Goal: Task Accomplishment & Management: Use online tool/utility

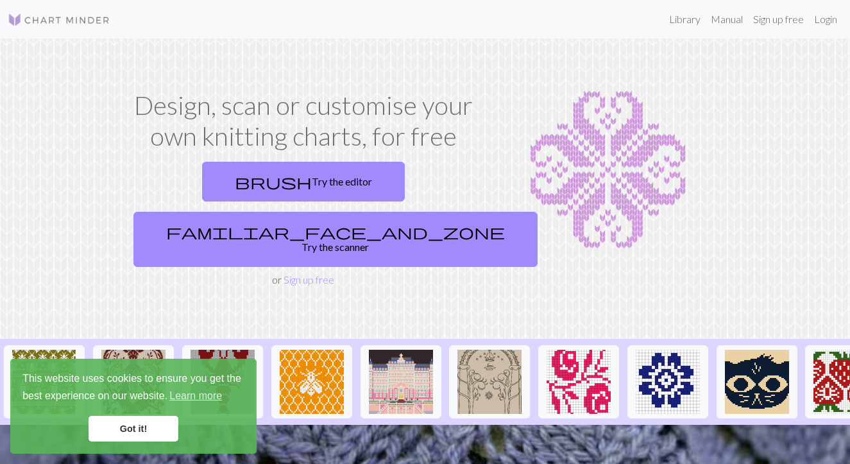
click at [113, 432] on link "Got it!" at bounding box center [133, 429] width 90 height 26
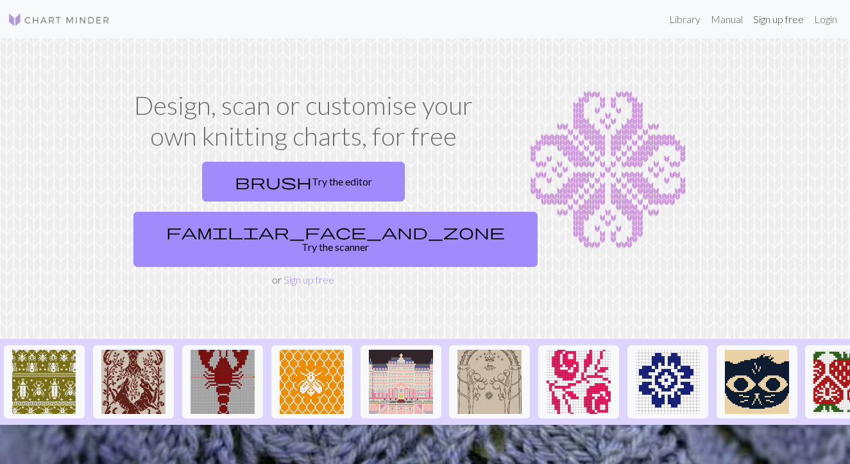
click at [779, 19] on link "Sign up free" at bounding box center [778, 19] width 61 height 26
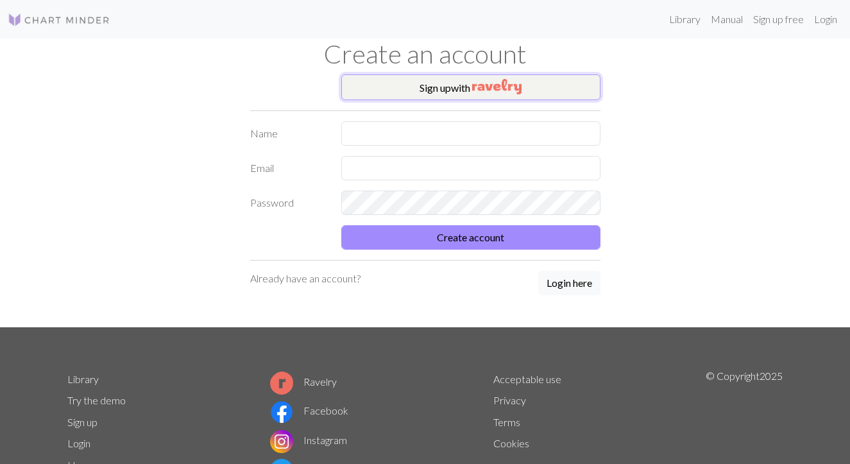
click at [488, 84] on img "button" at bounding box center [496, 86] width 49 height 15
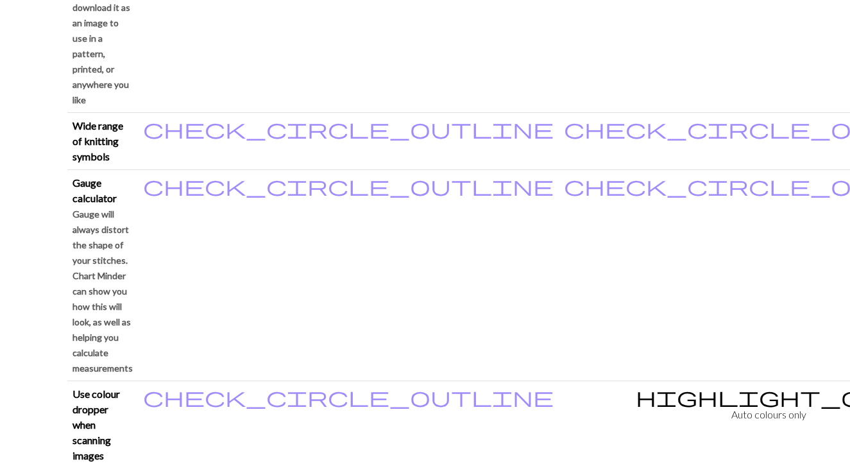
scroll to position [1154, 0]
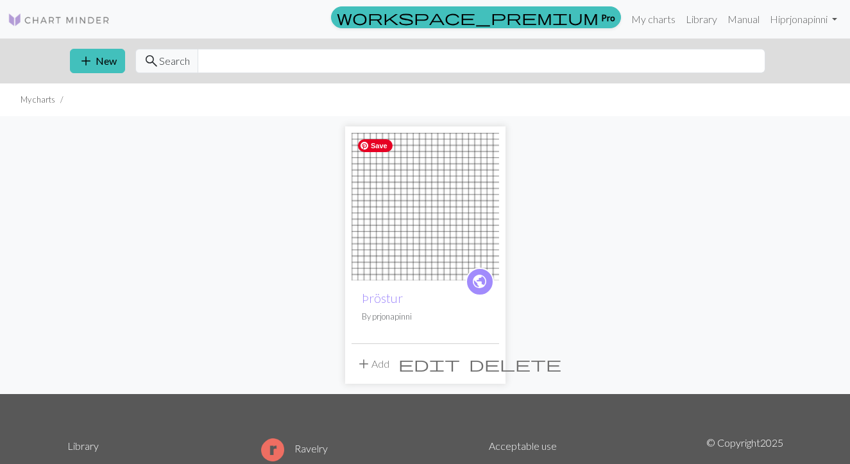
click at [393, 278] on img at bounding box center [424, 206] width 147 height 147
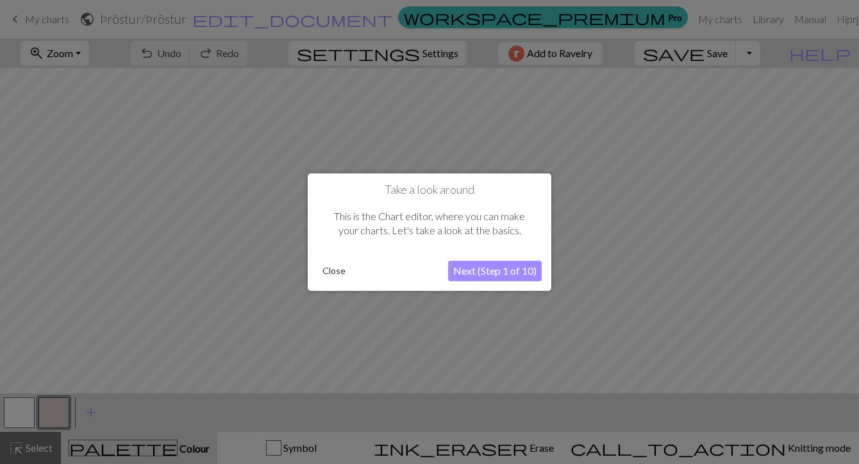
click at [489, 274] on button "Next (Step 1 of 10)" at bounding box center [495, 270] width 94 height 21
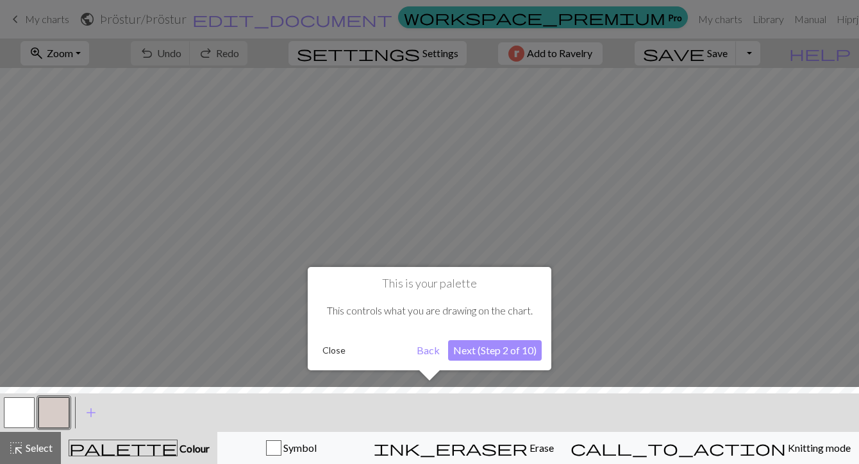
click at [474, 355] on button "Next (Step 2 of 10)" at bounding box center [495, 350] width 94 height 21
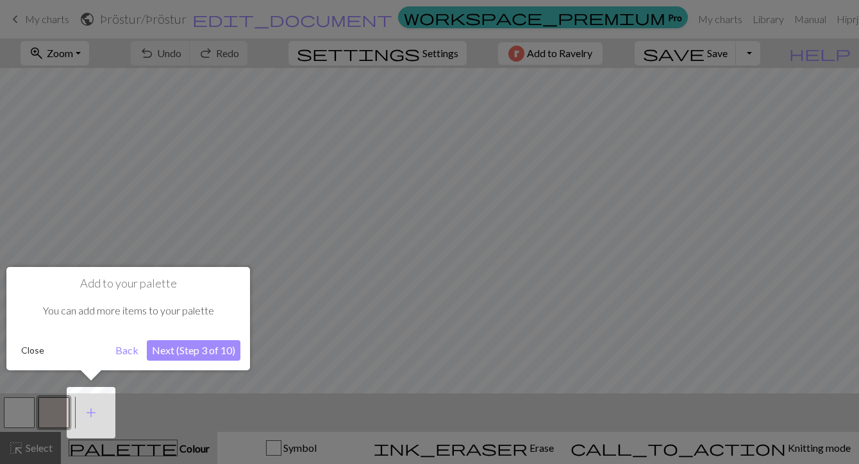
click at [178, 351] on button "Next (Step 3 of 10)" at bounding box center [194, 350] width 94 height 21
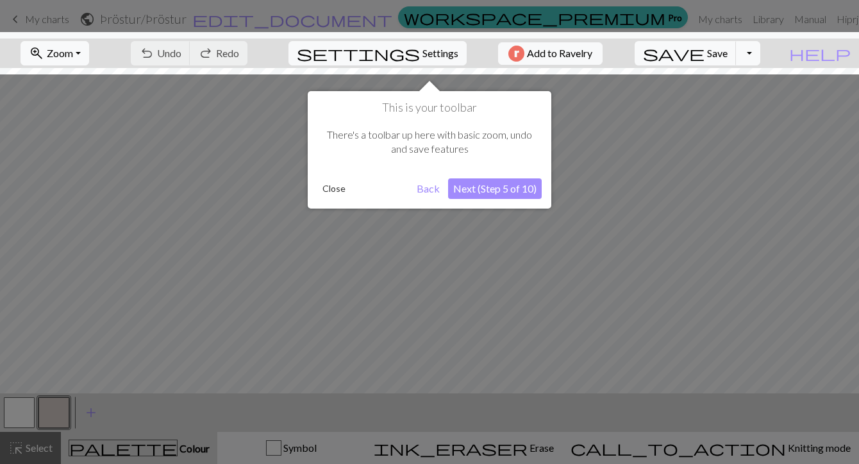
click at [474, 191] on button "Next (Step 5 of 10)" at bounding box center [495, 188] width 94 height 21
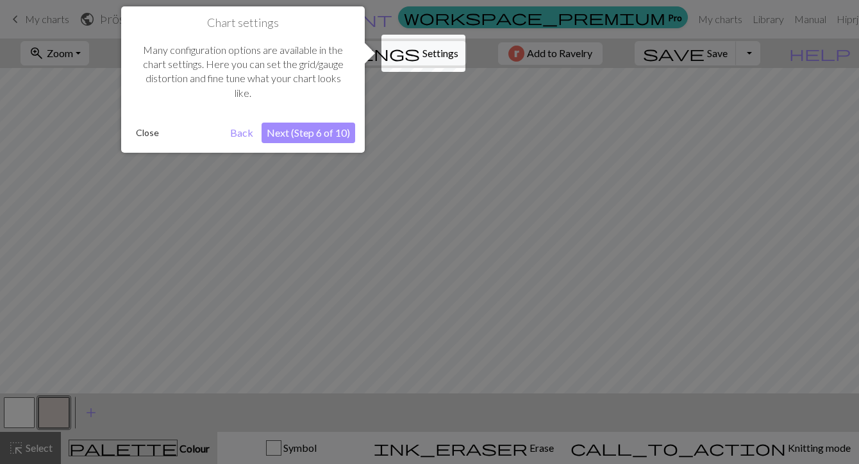
click at [301, 134] on button "Next (Step 6 of 10)" at bounding box center [309, 132] width 94 height 21
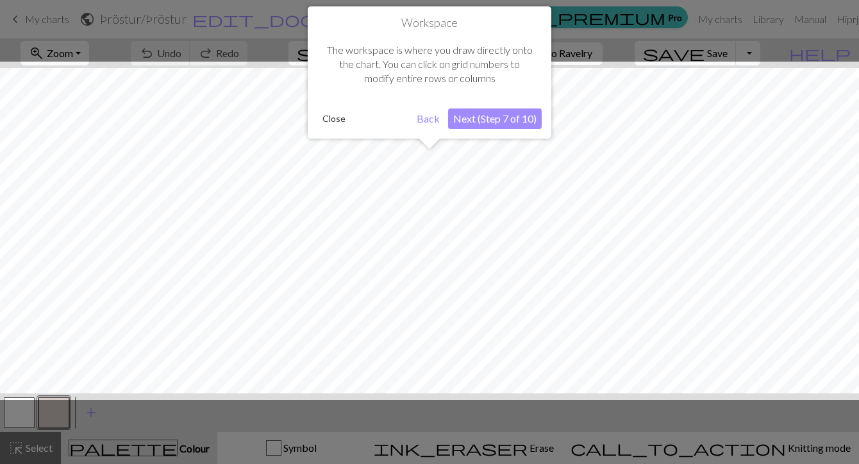
click at [484, 121] on button "Next (Step 7 of 10)" at bounding box center [495, 118] width 94 height 21
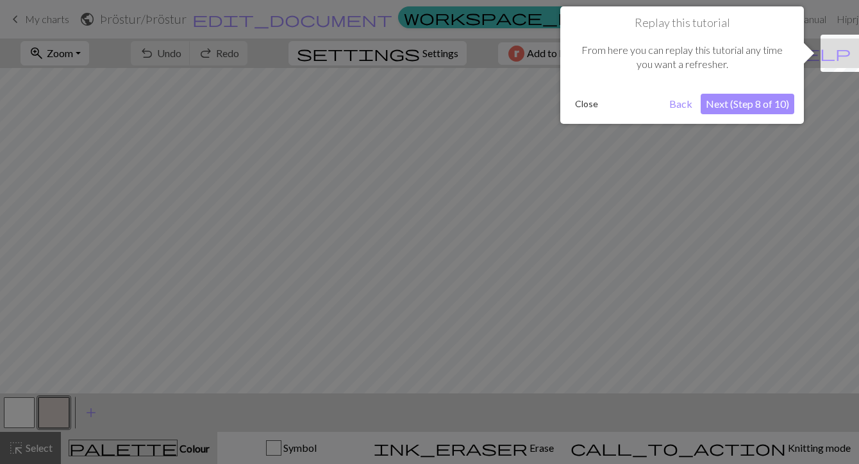
click at [732, 107] on button "Next (Step 8 of 10)" at bounding box center [748, 104] width 94 height 21
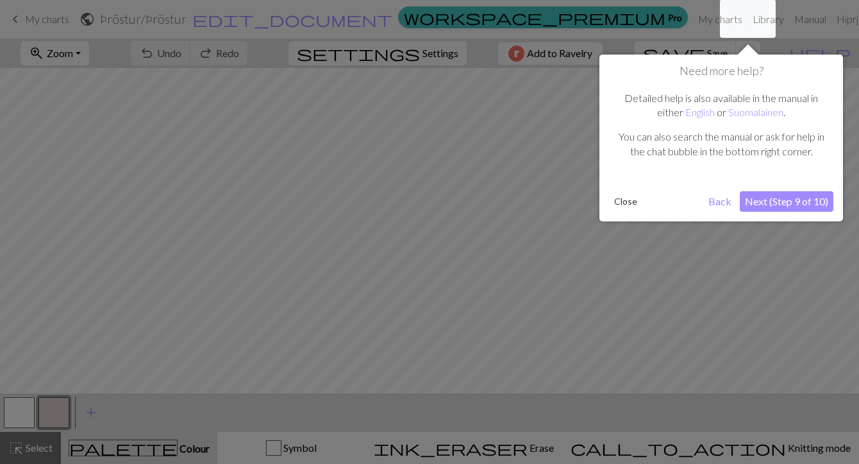
click at [765, 202] on button "Next (Step 9 of 10)" at bounding box center [787, 201] width 94 height 21
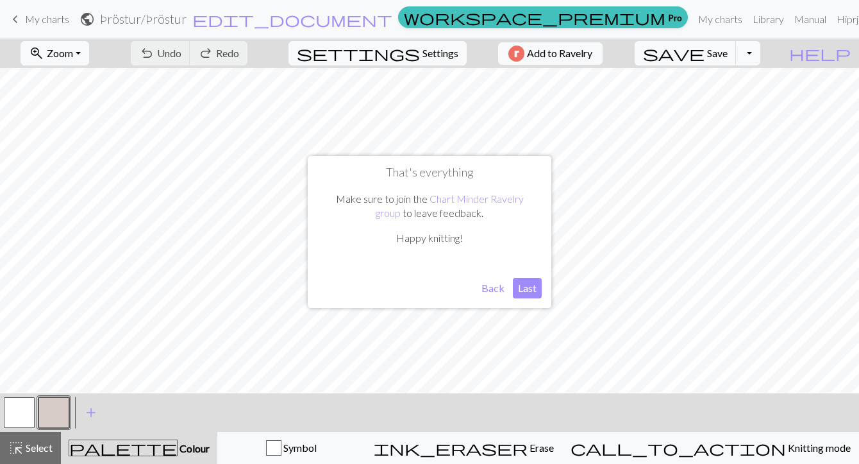
click at [529, 288] on button "Last" at bounding box center [527, 288] width 29 height 21
click at [88, 412] on span "add" at bounding box center [90, 412] width 15 height 18
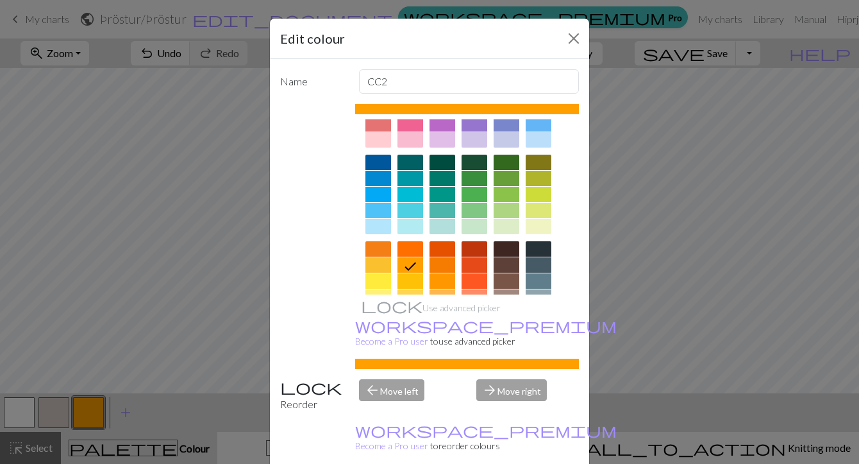
scroll to position [61, 0]
click at [94, 407] on div "Edit colour Name CC2 Use advanced picker workspace_premium Become a Pro user to…" at bounding box center [429, 232] width 859 height 464
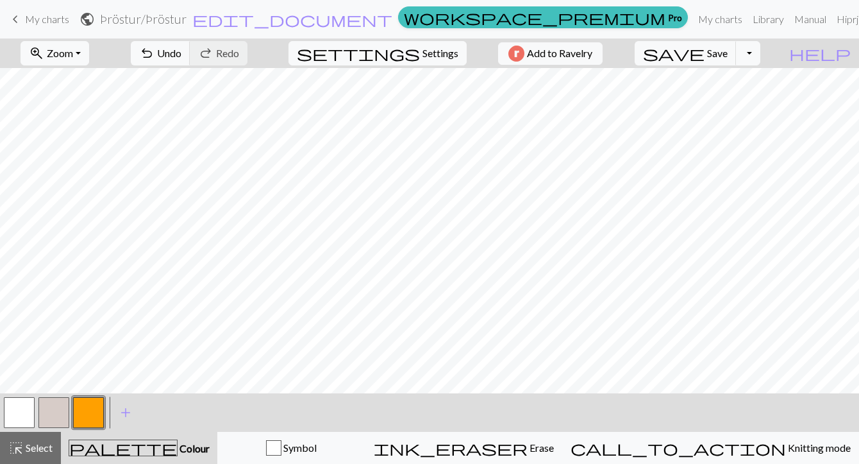
click at [88, 410] on button "button" at bounding box center [88, 412] width 31 height 31
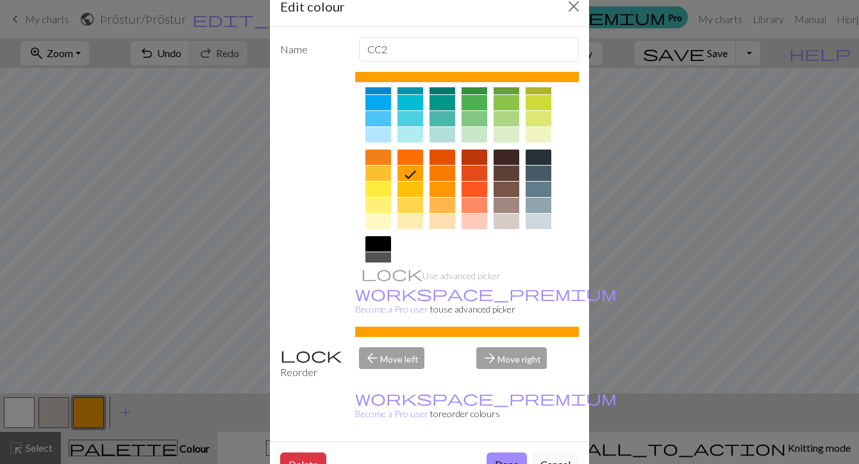
scroll to position [128, 0]
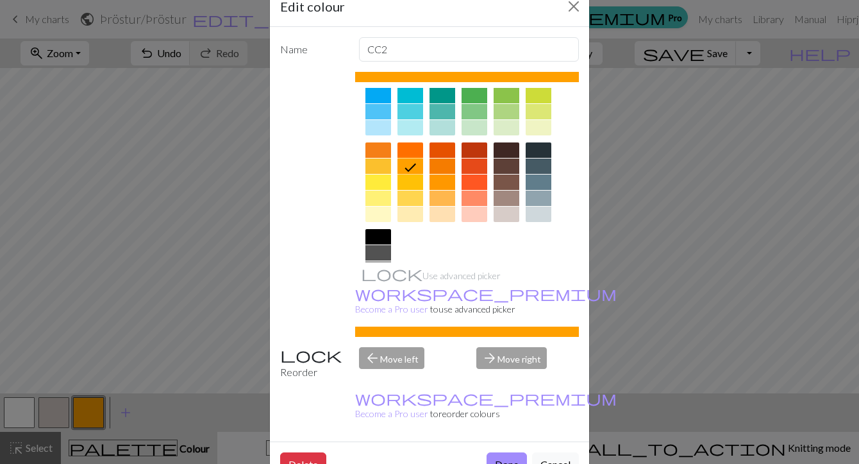
click at [405, 165] on icon at bounding box center [410, 167] width 15 height 15
click at [501, 452] on button "Done" at bounding box center [507, 464] width 40 height 24
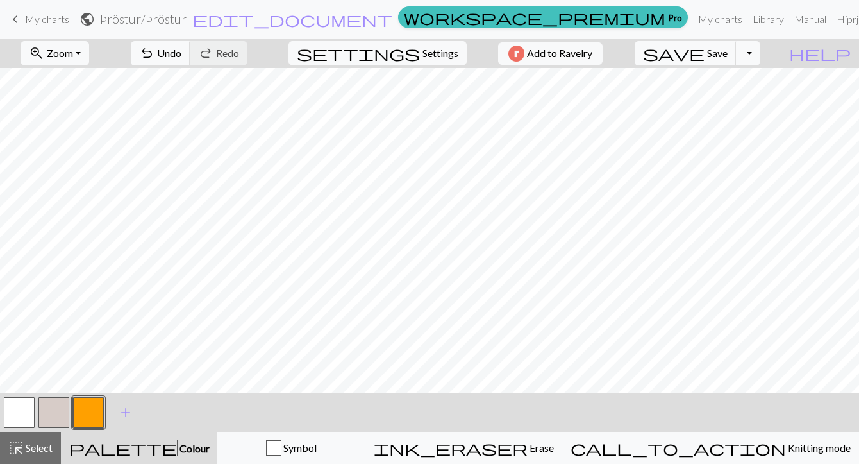
click at [87, 409] on button "button" at bounding box center [88, 412] width 31 height 31
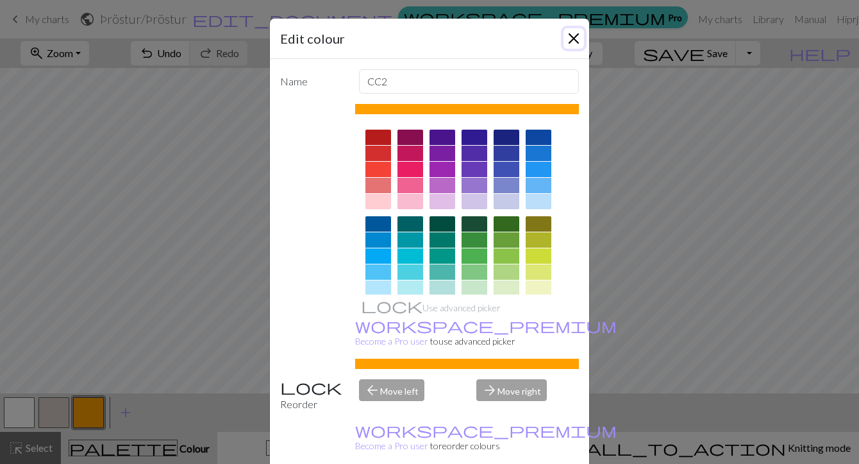
click at [565, 38] on button "Close" at bounding box center [574, 38] width 21 height 21
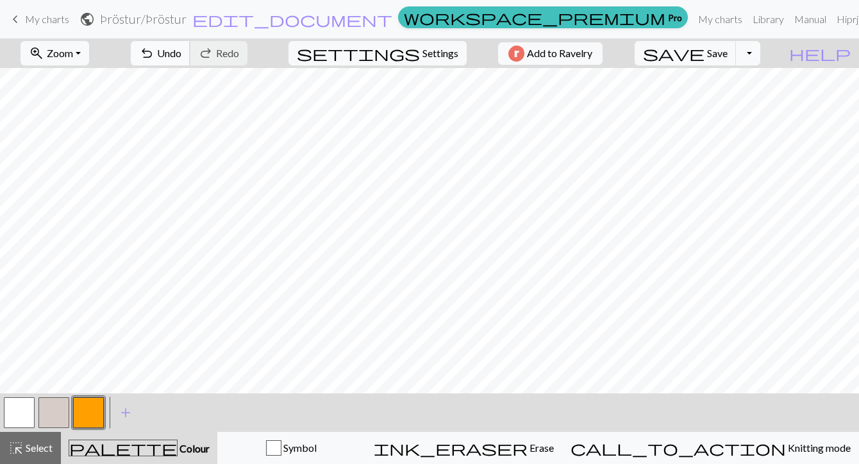
click at [181, 51] on span "Undo" at bounding box center [169, 53] width 24 height 12
click at [190, 60] on button "undo Undo Undo" at bounding box center [161, 53] width 60 height 24
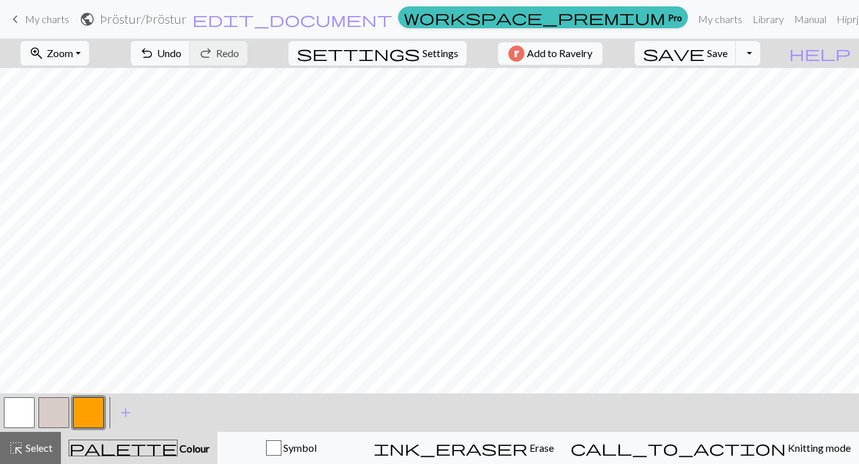
click at [60, 416] on button "button" at bounding box center [53, 412] width 31 height 31
click at [60, 399] on button "button" at bounding box center [53, 412] width 31 height 31
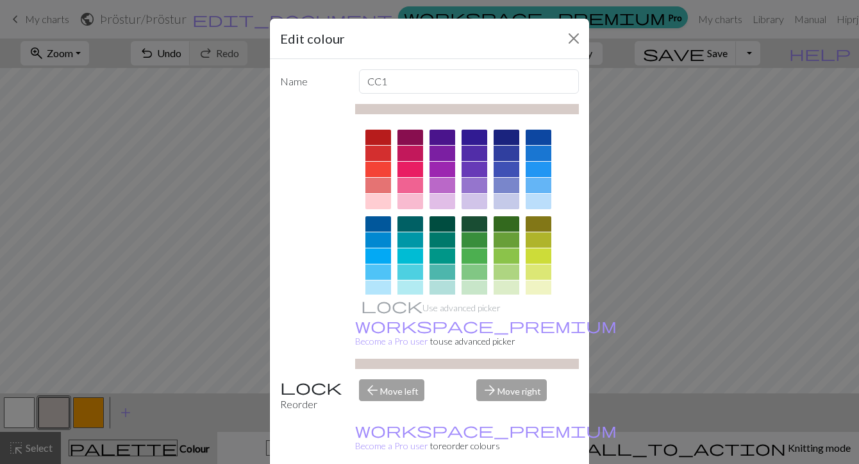
click at [503, 381] on div "arrow_forward Move right" at bounding box center [528, 395] width 118 height 33
click at [503, 379] on div "arrow_forward Move right" at bounding box center [528, 395] width 118 height 33
click at [370, 379] on div "arrow_back Move left" at bounding box center [410, 395] width 118 height 33
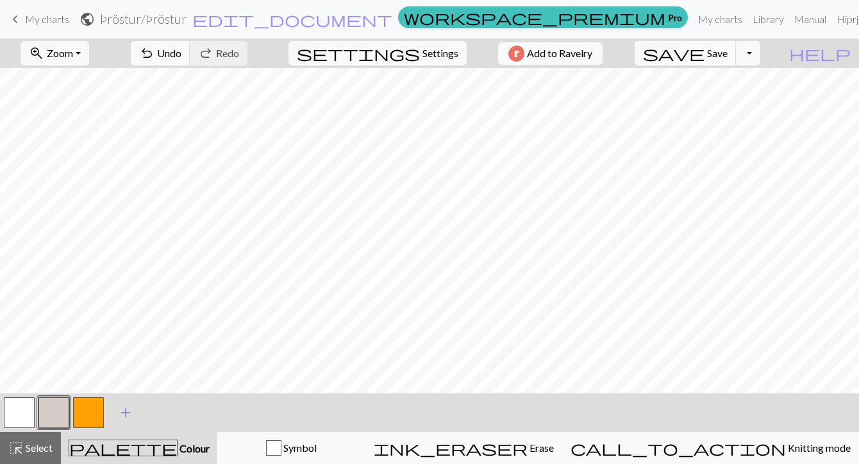
click at [127, 413] on span "add" at bounding box center [125, 412] width 15 height 18
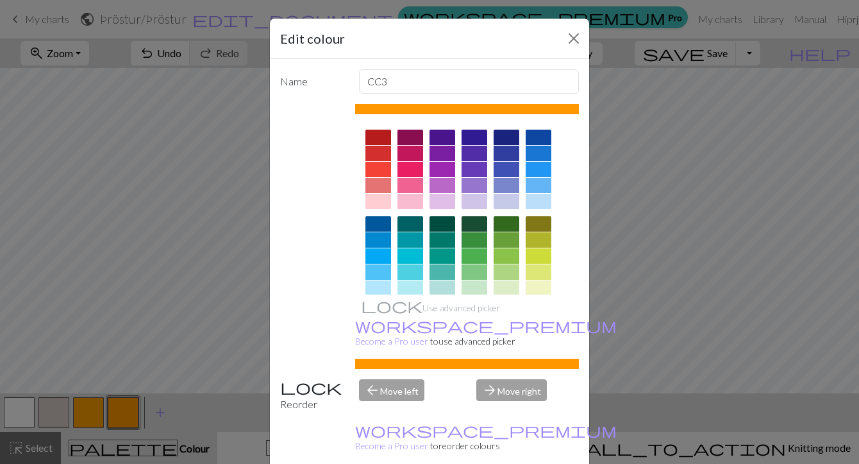
click at [439, 252] on div at bounding box center [443, 255] width 26 height 15
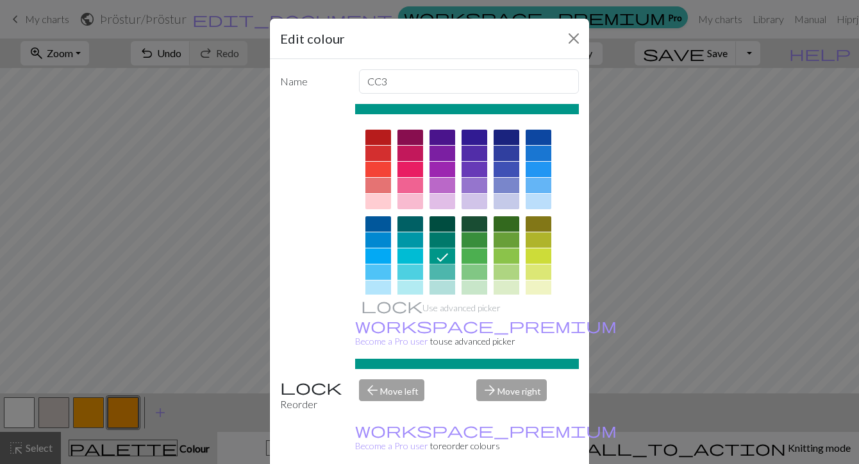
click at [438, 254] on icon at bounding box center [442, 256] width 15 height 15
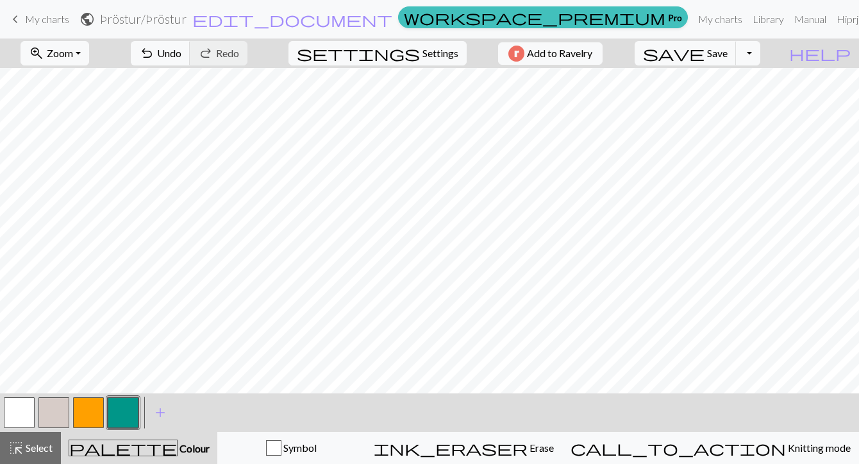
click at [121, 408] on button "button" at bounding box center [123, 412] width 31 height 31
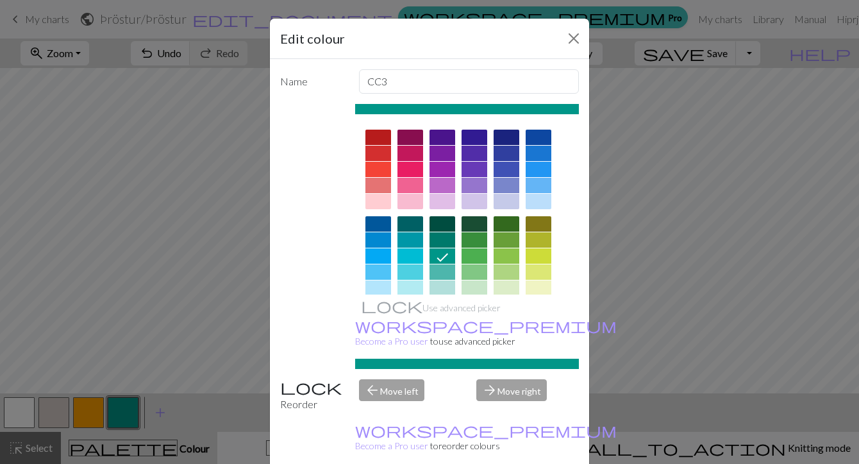
click at [121, 408] on div "Edit colour Name CC3 Use advanced picker workspace_premium Become a Pro user to…" at bounding box center [429, 232] width 859 height 464
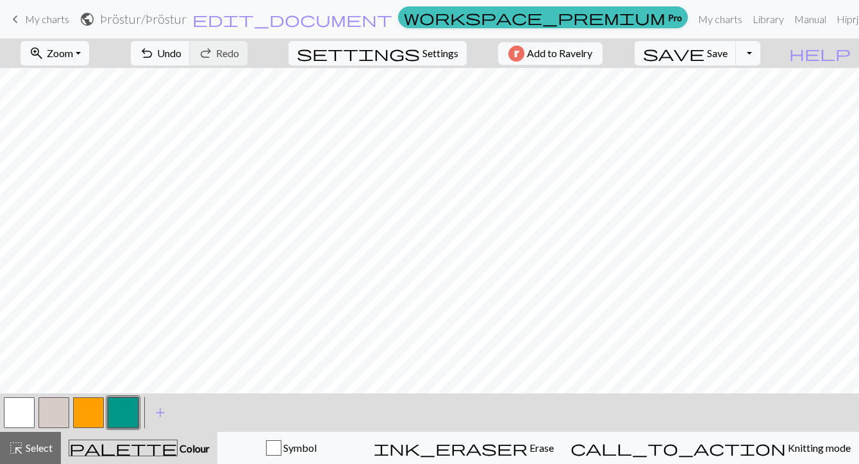
click at [121, 408] on button "button" at bounding box center [123, 412] width 31 height 31
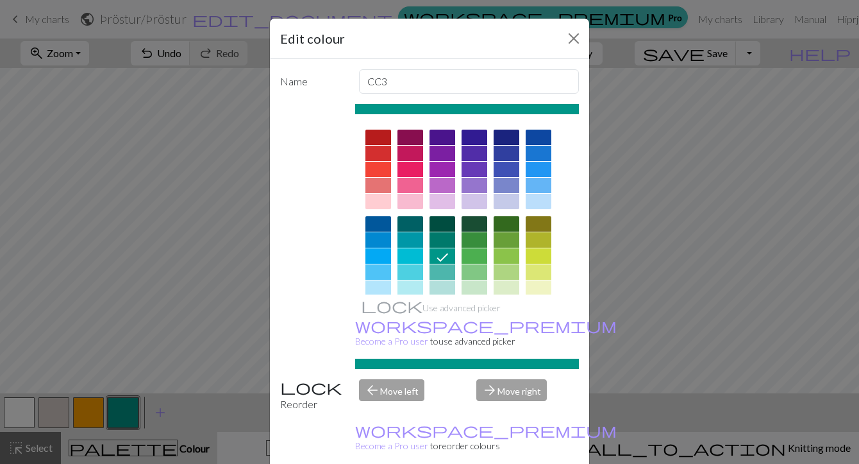
click at [114, 419] on div "Edit colour Name CC3 Use advanced picker workspace_premium Become a Pro user to…" at bounding box center [429, 232] width 859 height 464
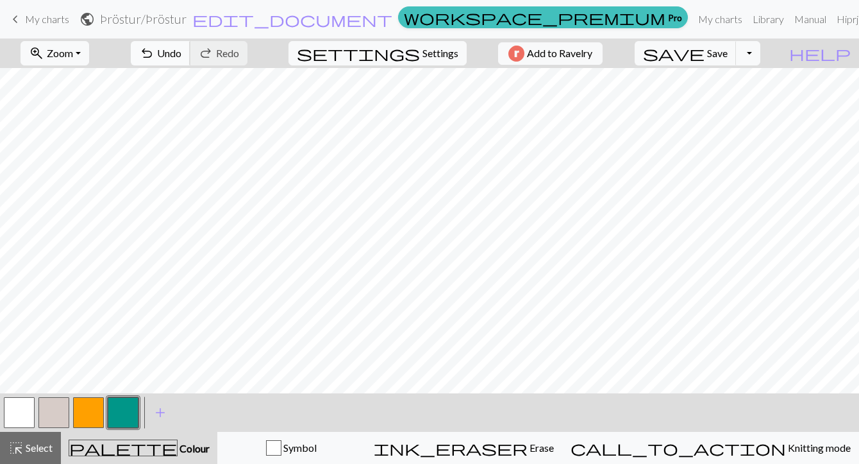
click at [190, 55] on button "undo Undo Undo" at bounding box center [161, 53] width 60 height 24
click at [155, 57] on span "undo" at bounding box center [146, 53] width 15 height 18
